Goal: Task Accomplishment & Management: Manage account settings

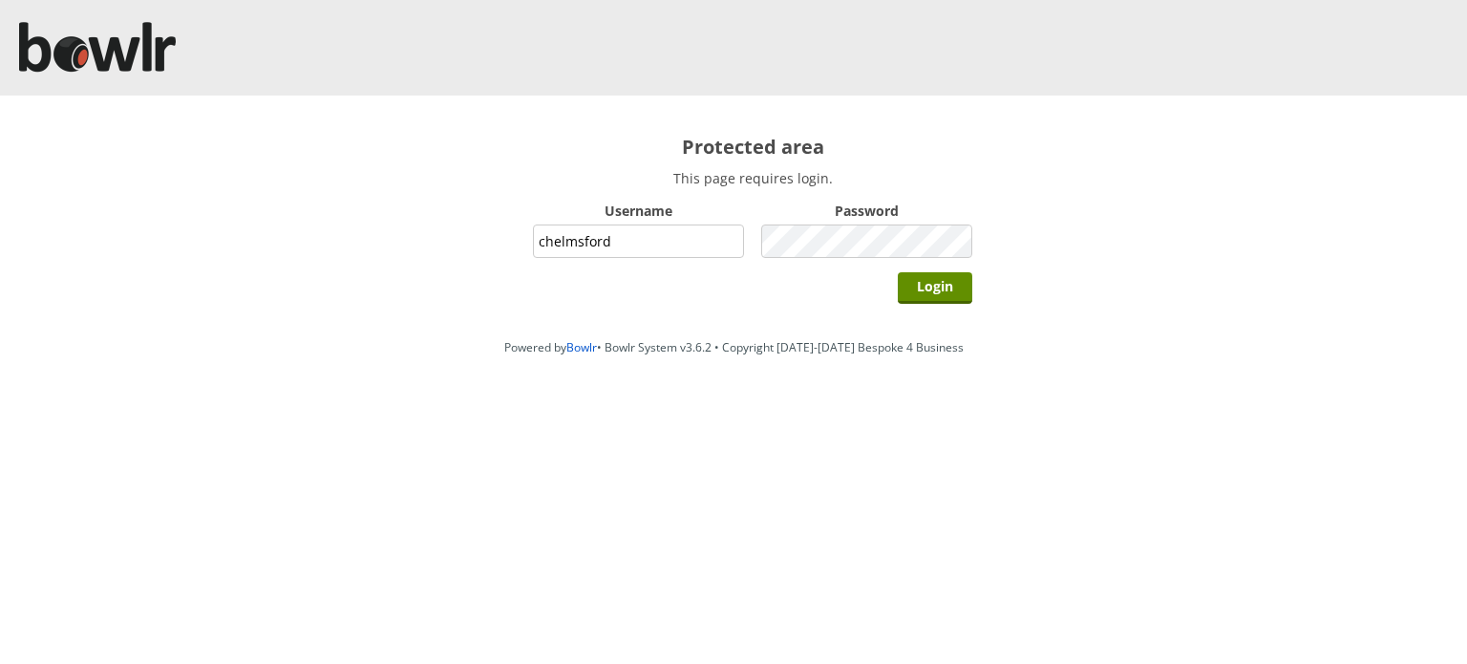
type input "chelmsford"
click at [898, 272] on input "Login" at bounding box center [935, 288] width 75 height 32
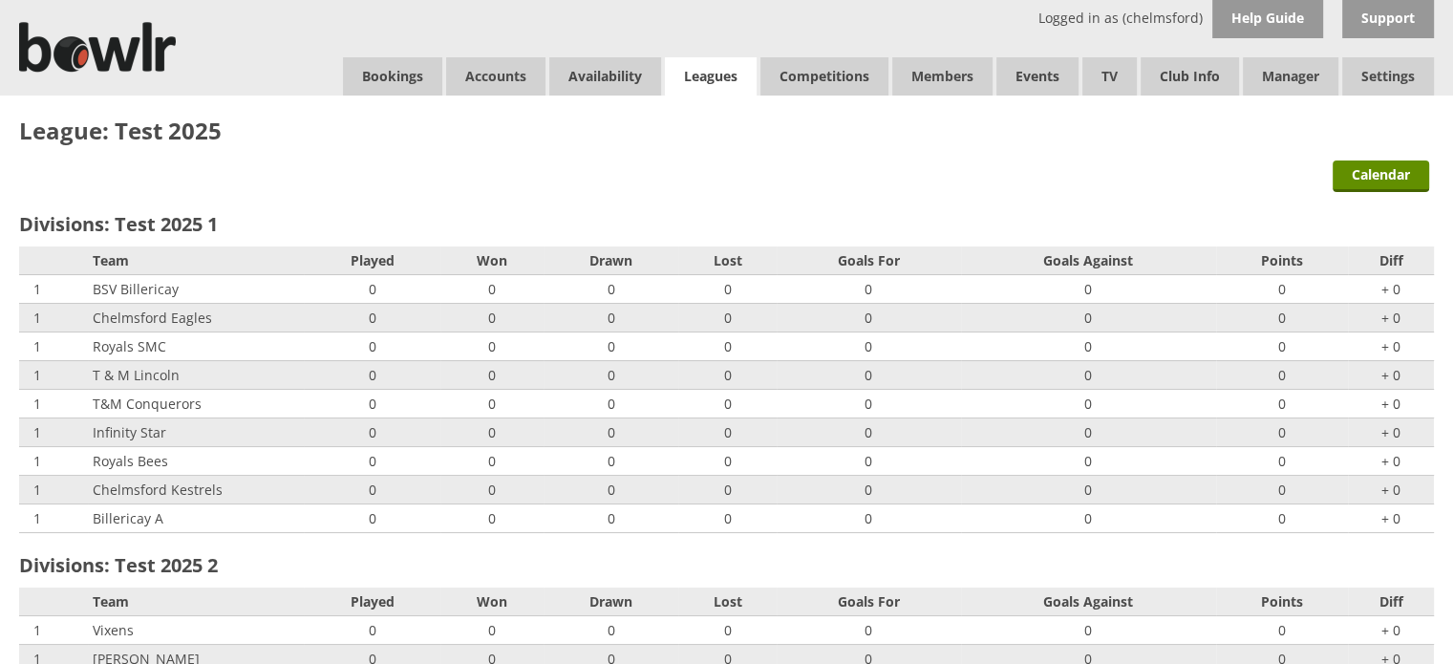
click at [715, 77] on link "Leagues" at bounding box center [711, 76] width 92 height 39
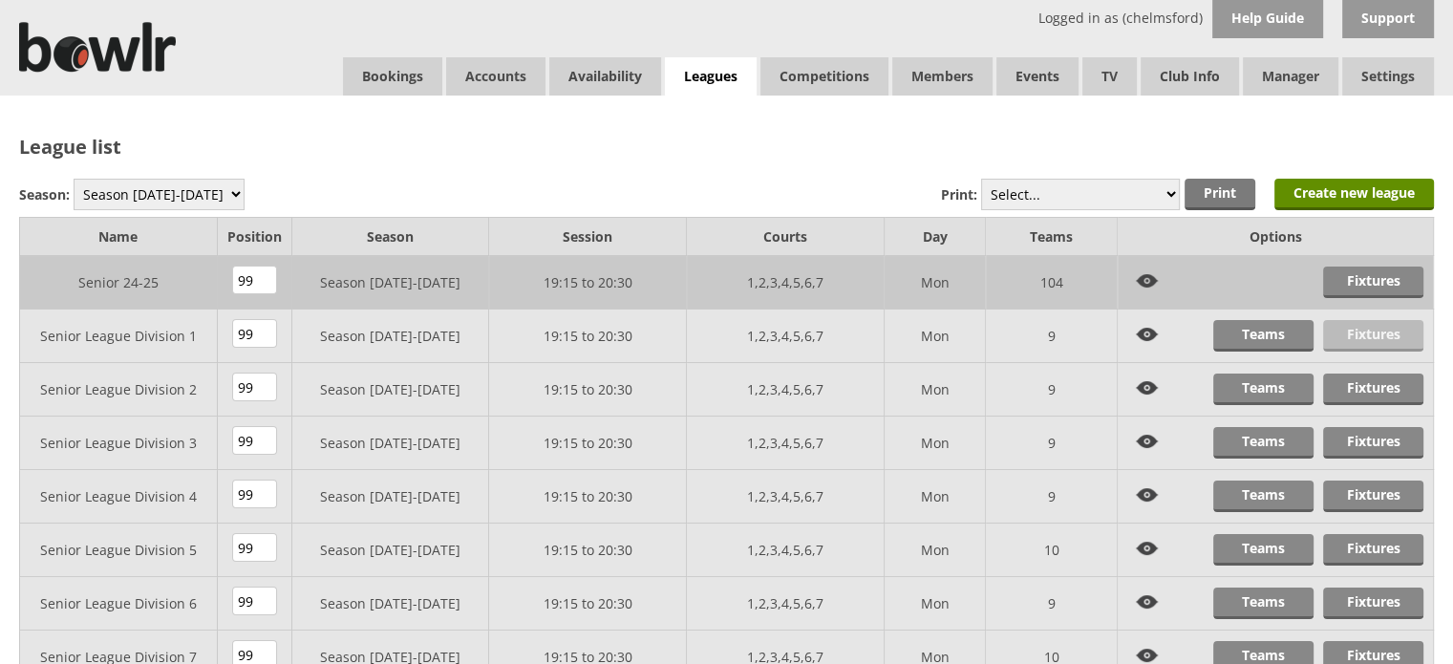
click at [1374, 338] on link "Fixtures" at bounding box center [1373, 336] width 100 height 32
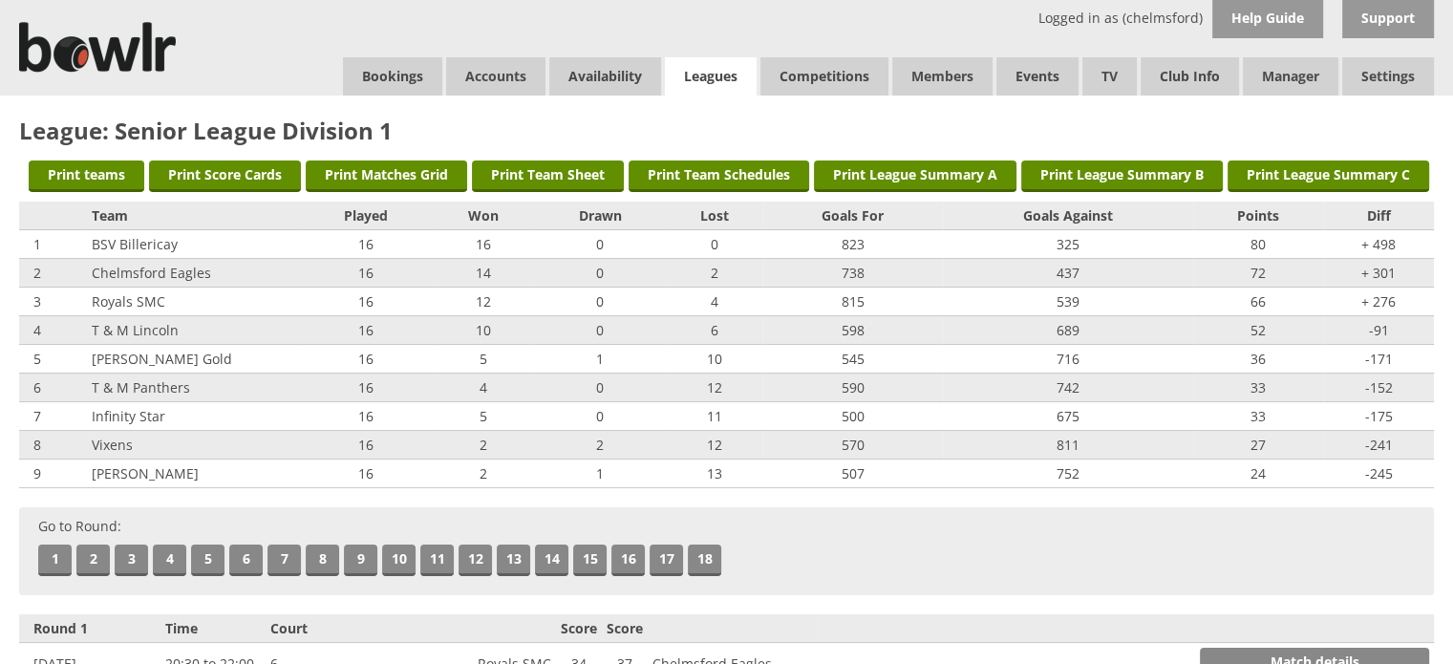
click at [705, 71] on link "Leagues" at bounding box center [711, 76] width 92 height 39
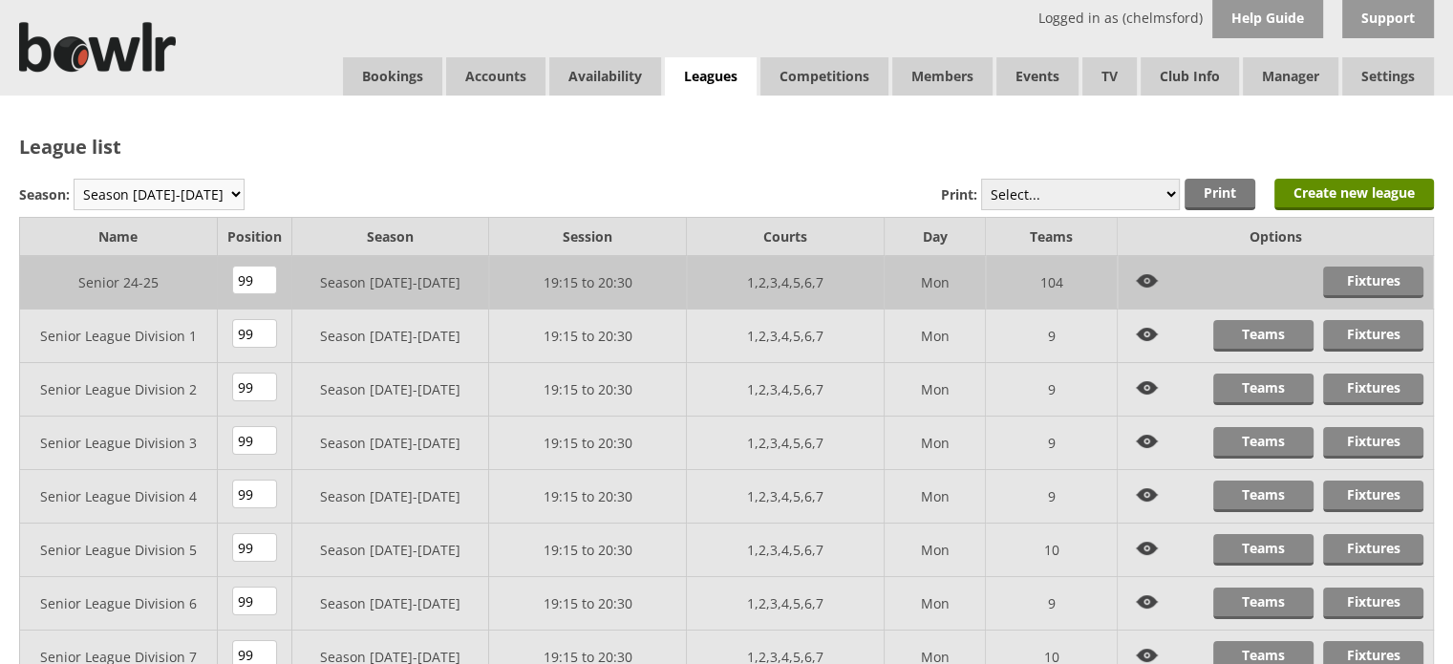
click at [210, 198] on select "Season 2025-2026 Season 2024-2025 Season 2023-2024 Season 2022-2023 Summer 2022…" at bounding box center [159, 195] width 171 height 32
select select "8"
click at [74, 179] on select "Season 2025-2026 Season 2024-2025 Season 2023-2024 Season 2022-2023 Summer 2022…" at bounding box center [159, 195] width 171 height 32
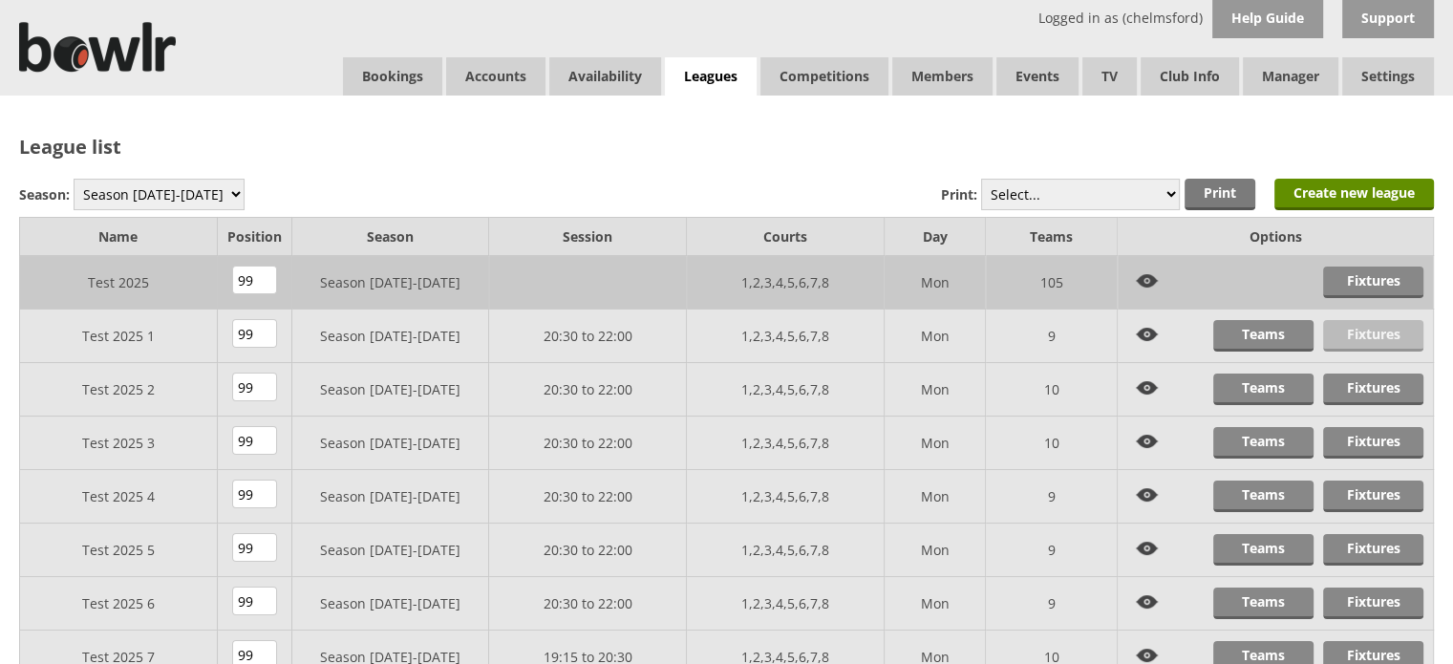
click at [1360, 333] on link "Fixtures" at bounding box center [1373, 336] width 100 height 32
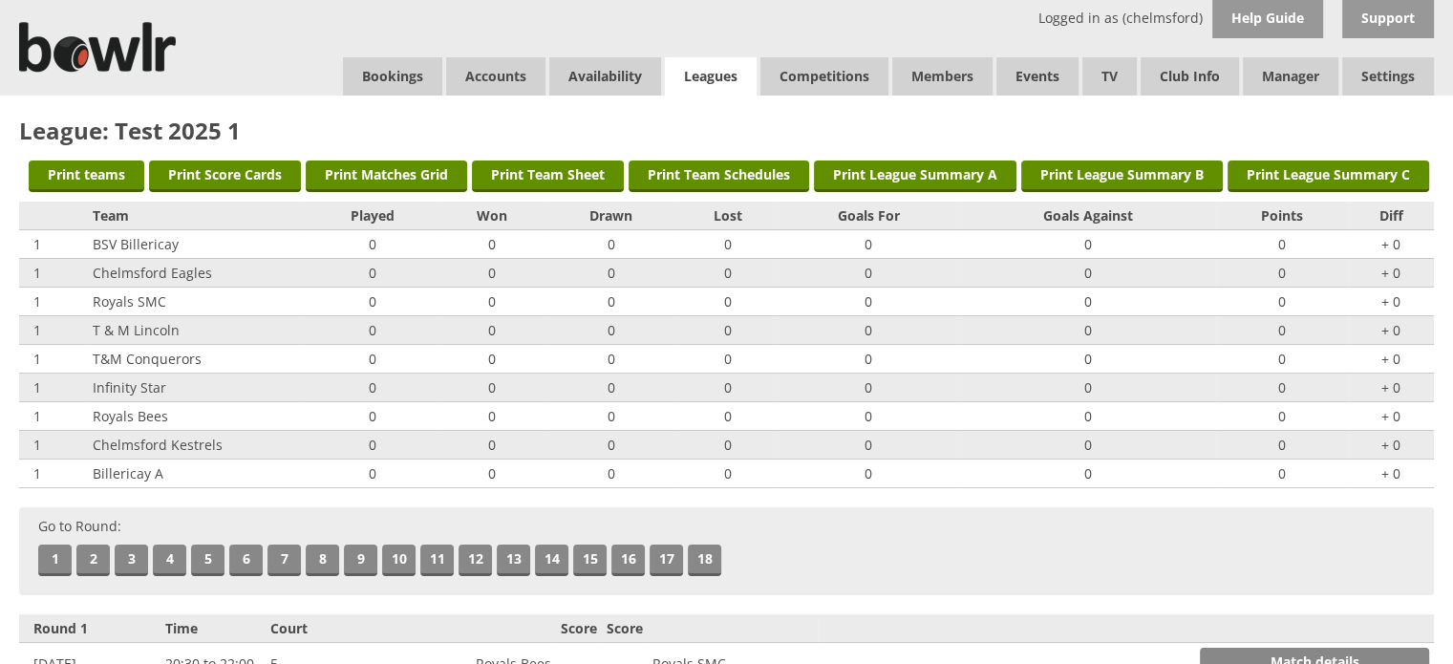
click at [718, 75] on link "Leagues" at bounding box center [711, 76] width 92 height 39
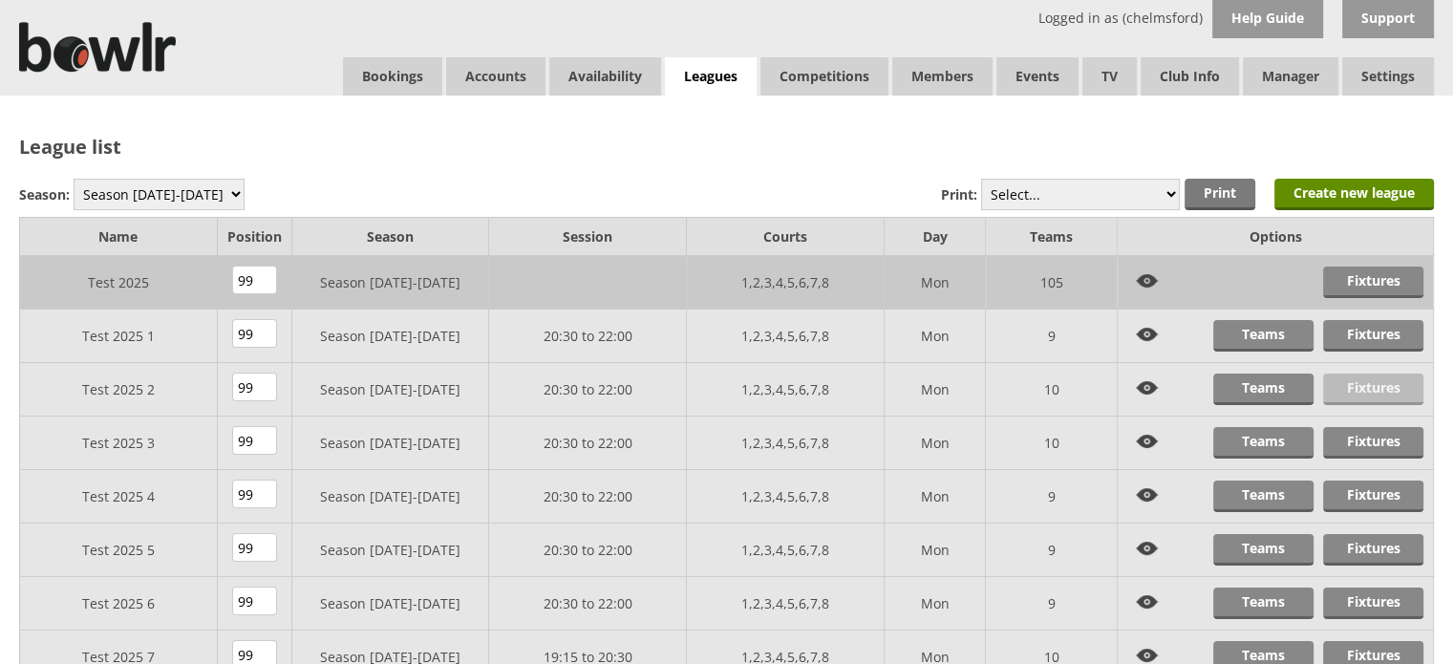
click at [1357, 385] on link "Fixtures" at bounding box center [1373, 390] width 100 height 32
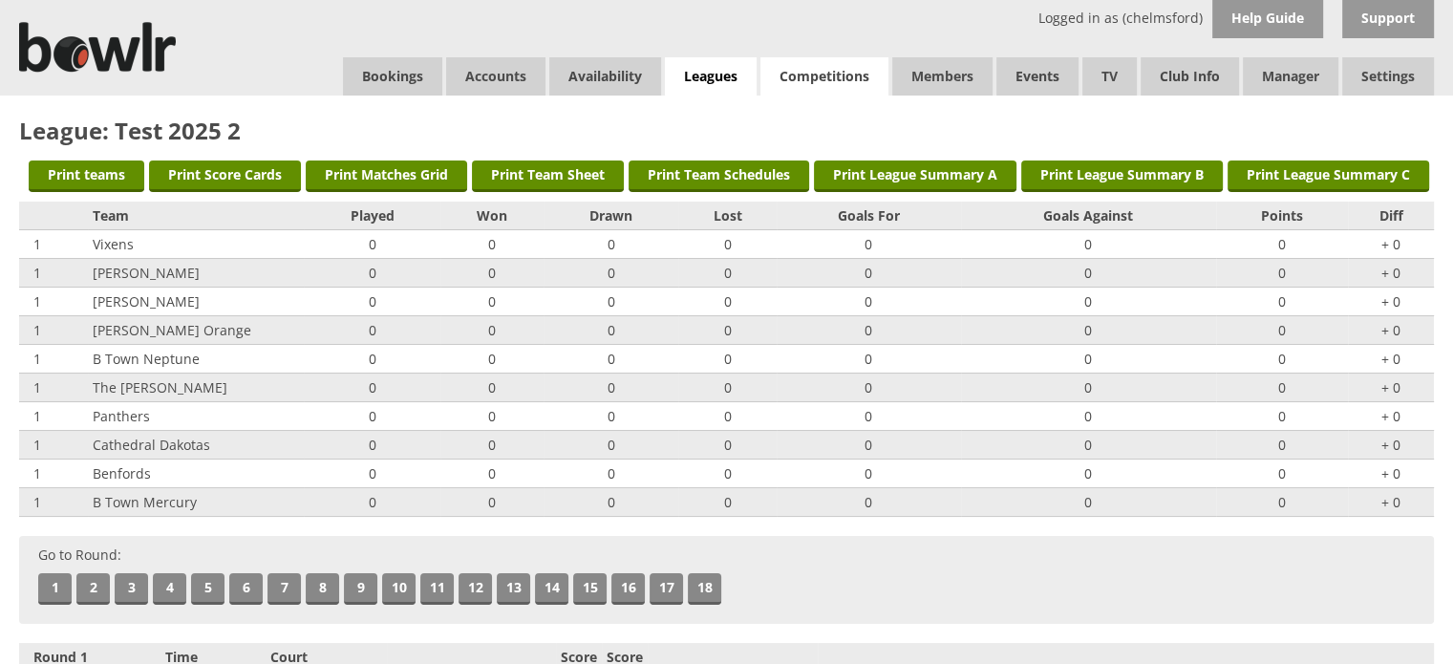
click at [798, 73] on link "Competitions" at bounding box center [824, 76] width 128 height 38
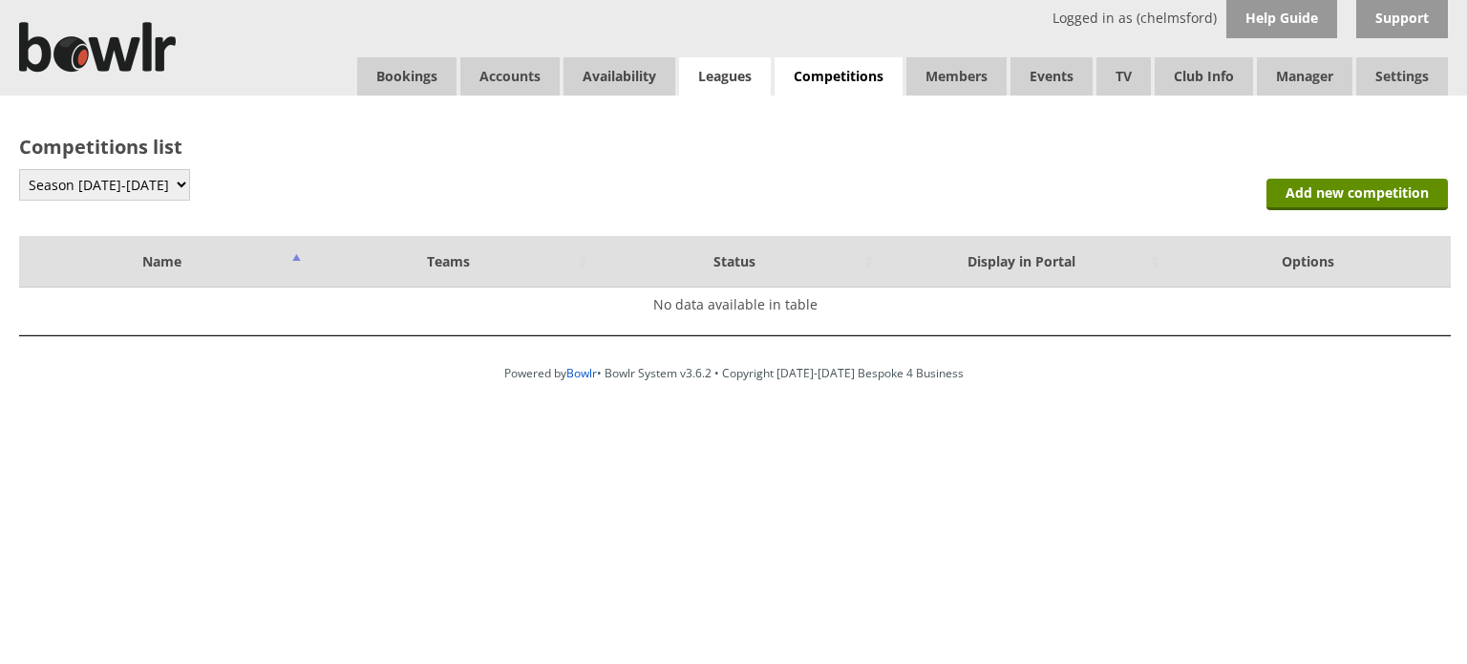
click at [709, 72] on link "Leagues" at bounding box center [725, 76] width 92 height 38
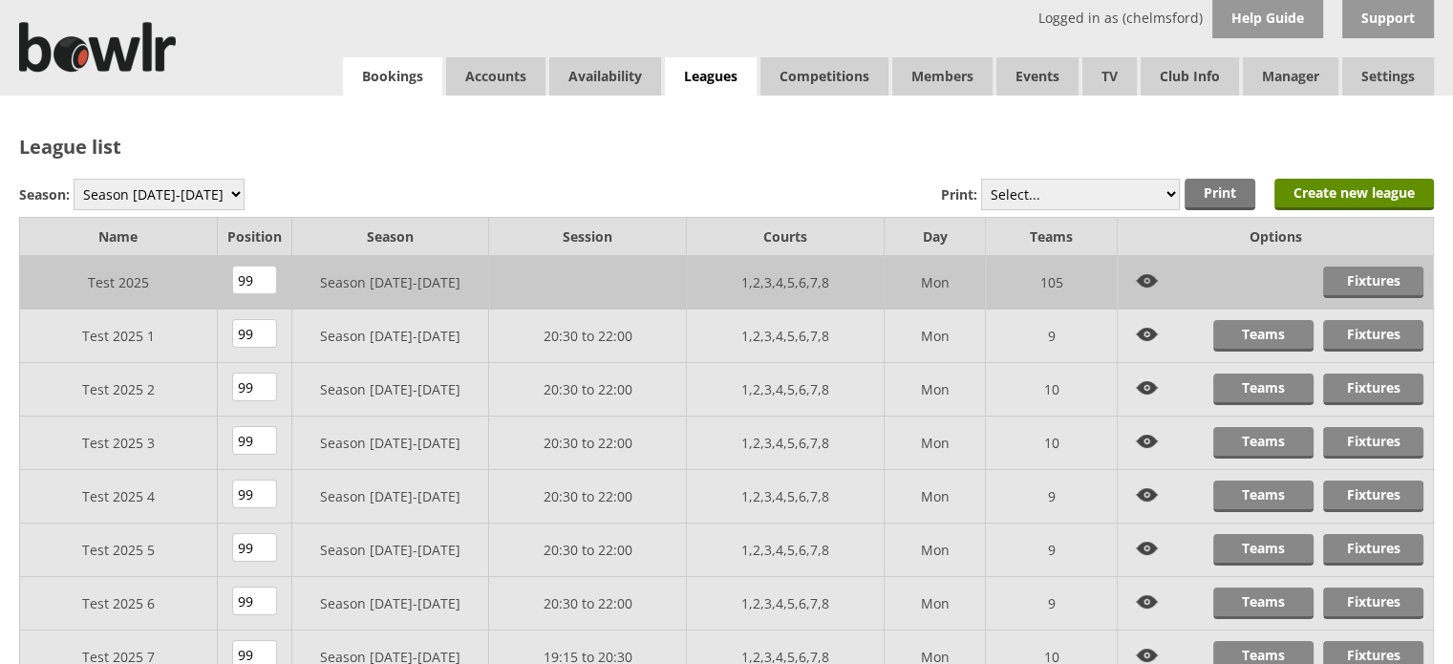
click at [367, 75] on link "Bookings" at bounding box center [392, 76] width 99 height 38
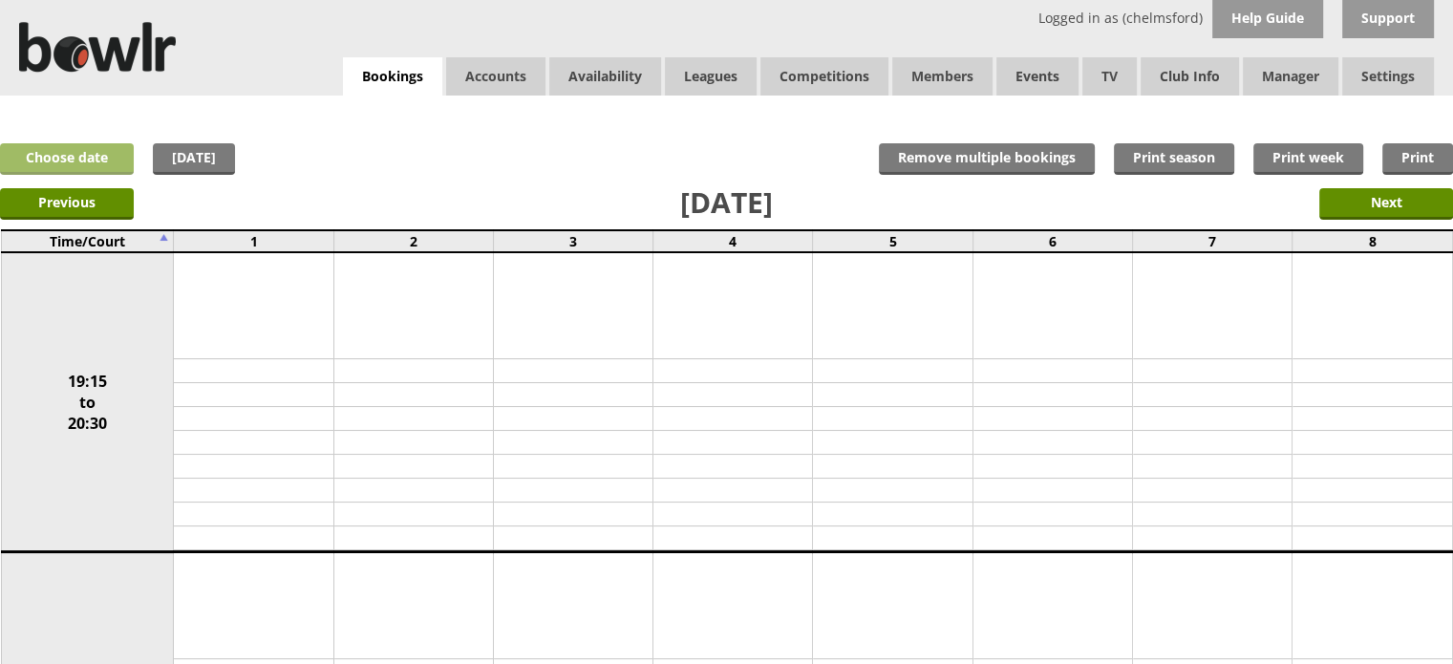
click at [103, 163] on link "Choose date" at bounding box center [67, 159] width 134 height 32
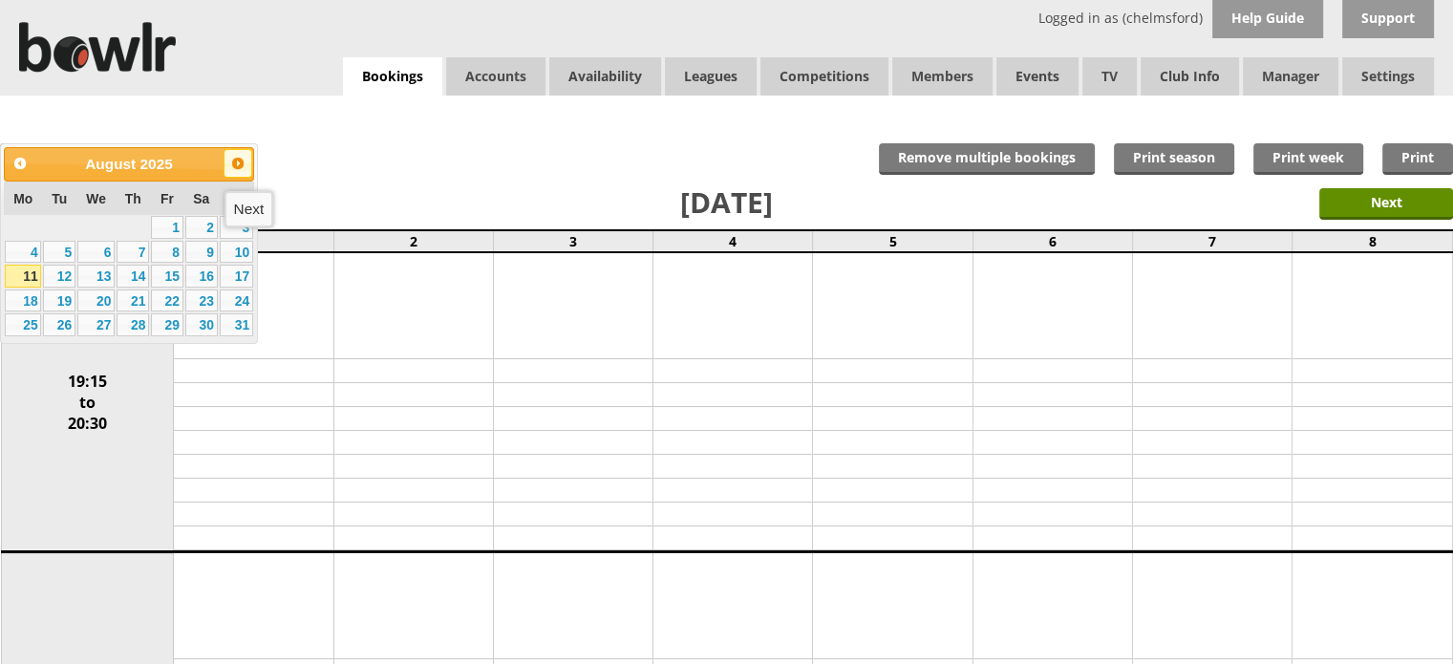
click at [233, 163] on span "Next" at bounding box center [237, 163] width 15 height 15
click at [28, 251] on link "6" at bounding box center [23, 252] width 36 height 23
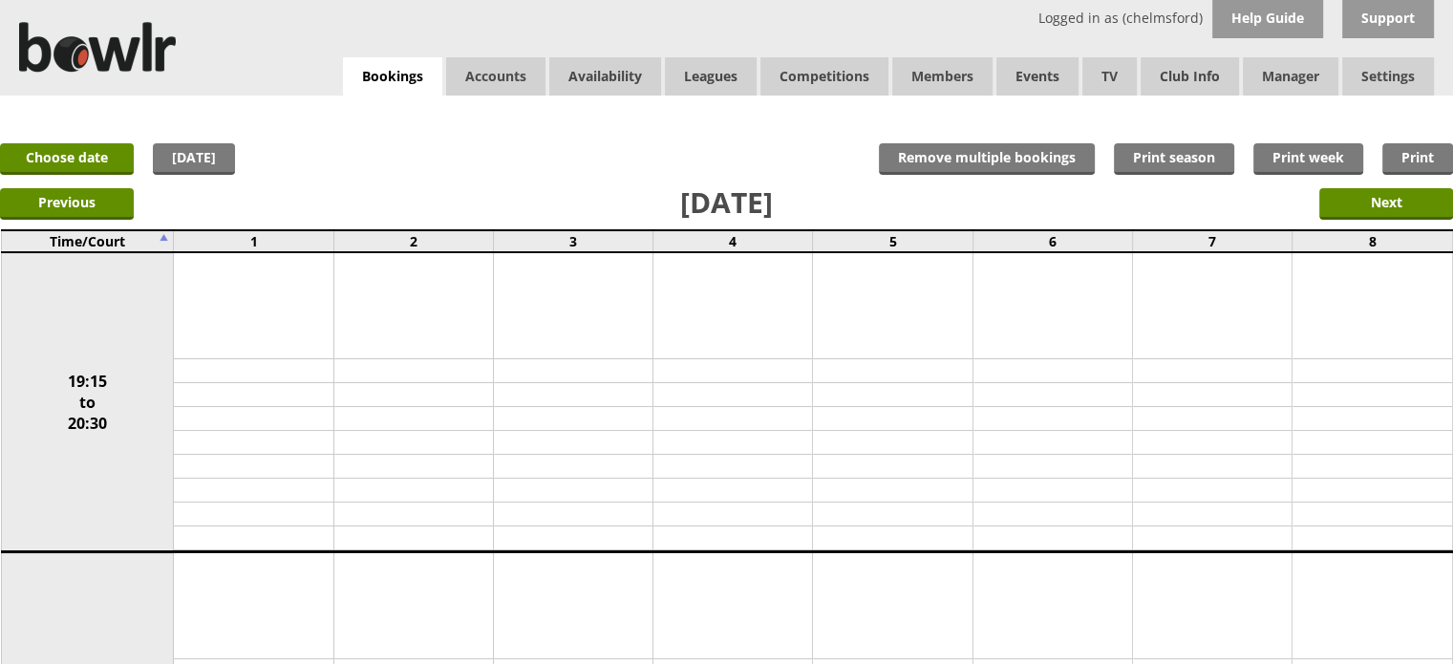
click at [93, 162] on link "Choose date" at bounding box center [67, 159] width 134 height 32
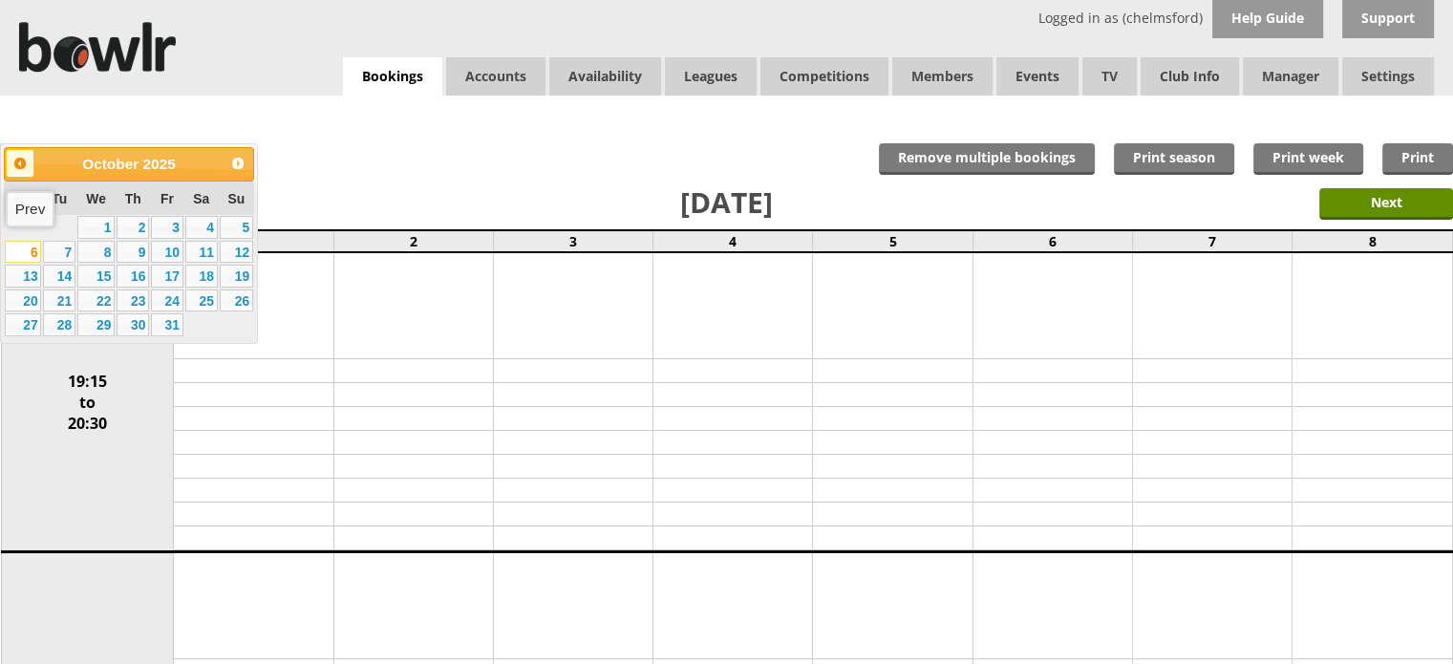
click at [12, 167] on span "Prev" at bounding box center [19, 163] width 15 height 15
click at [25, 243] on link "8" at bounding box center [23, 252] width 36 height 23
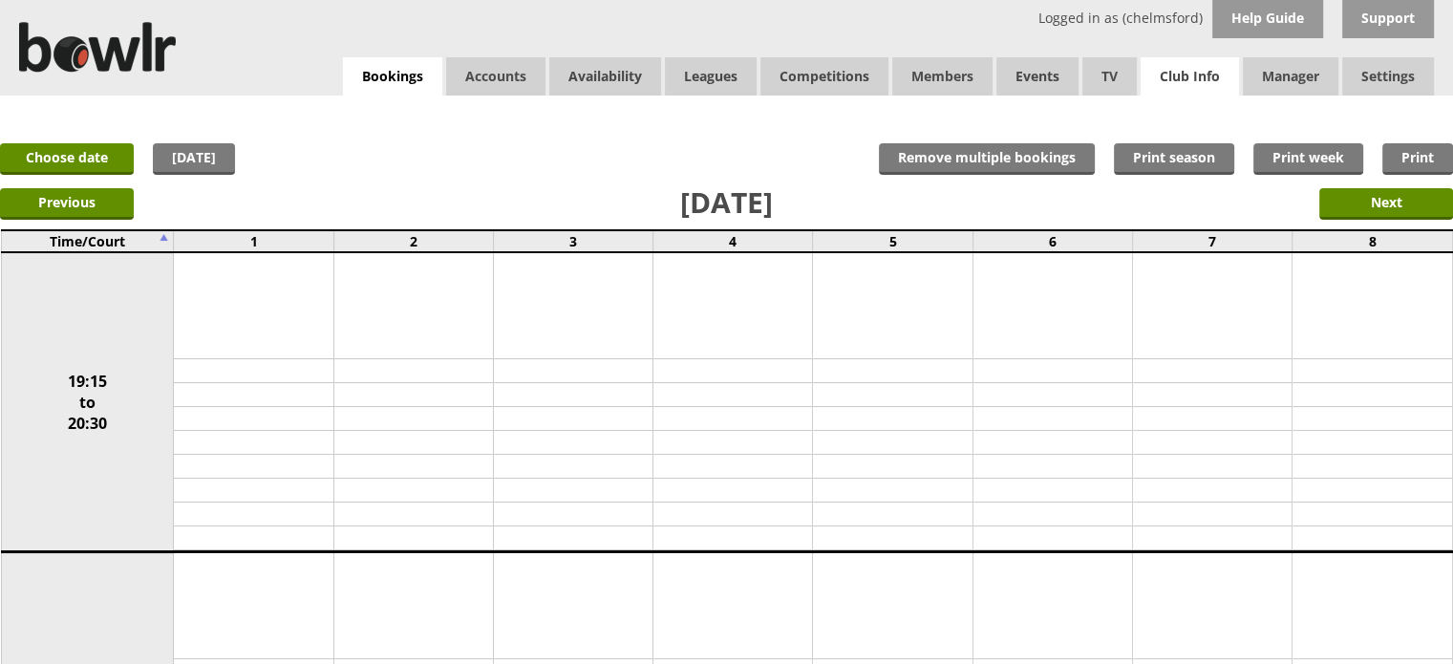
click at [1185, 79] on link "Club Info" at bounding box center [1190, 76] width 98 height 38
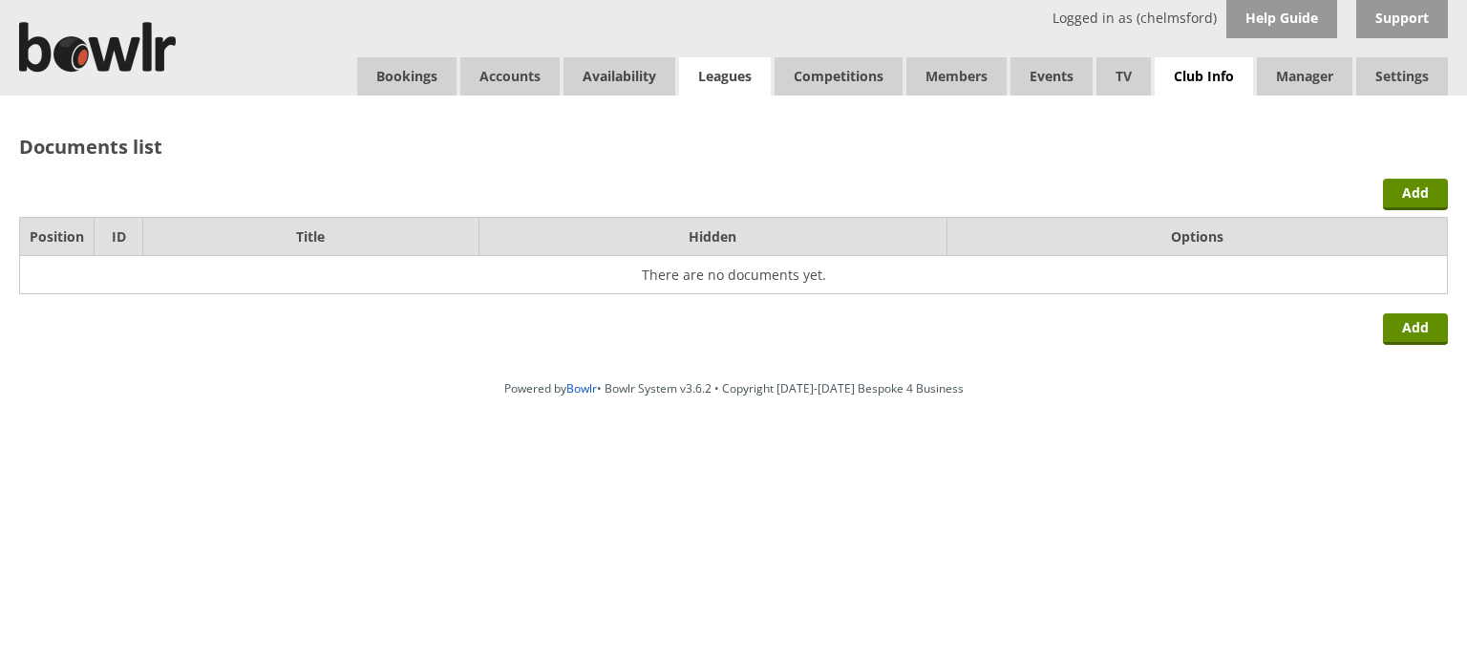
click at [745, 68] on link "Leagues" at bounding box center [725, 76] width 92 height 38
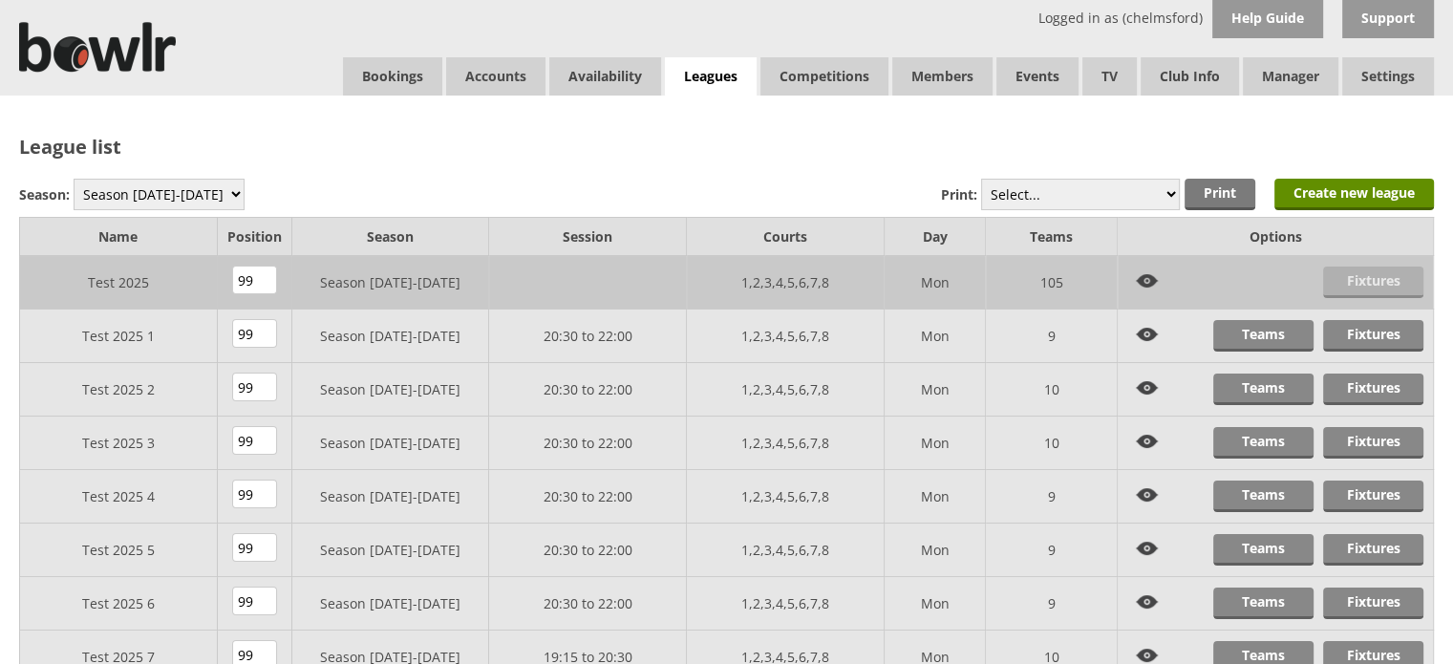
click at [1382, 274] on link "Fixtures" at bounding box center [1373, 283] width 100 height 32
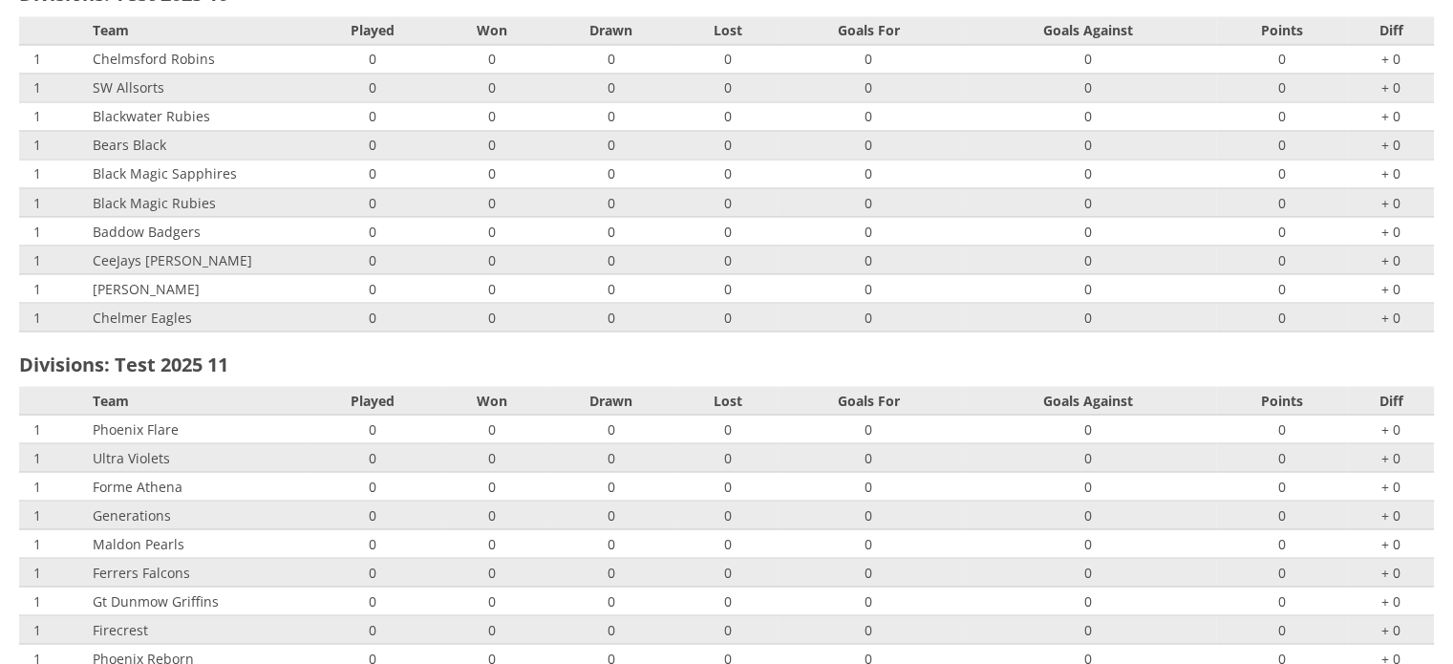
scroll to position [3439, 0]
